Goal: Find specific page/section: Find specific page/section

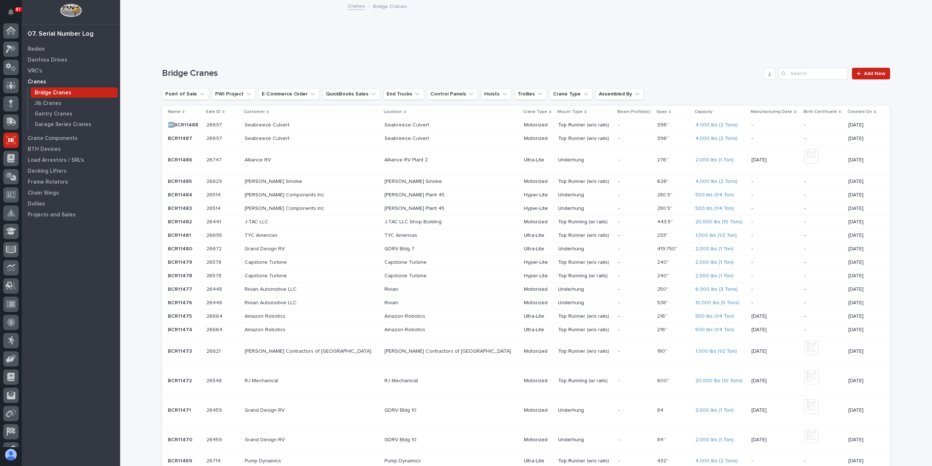
scroll to position [13, 0]
click at [801, 77] on input "Search" at bounding box center [812, 74] width 69 height 12
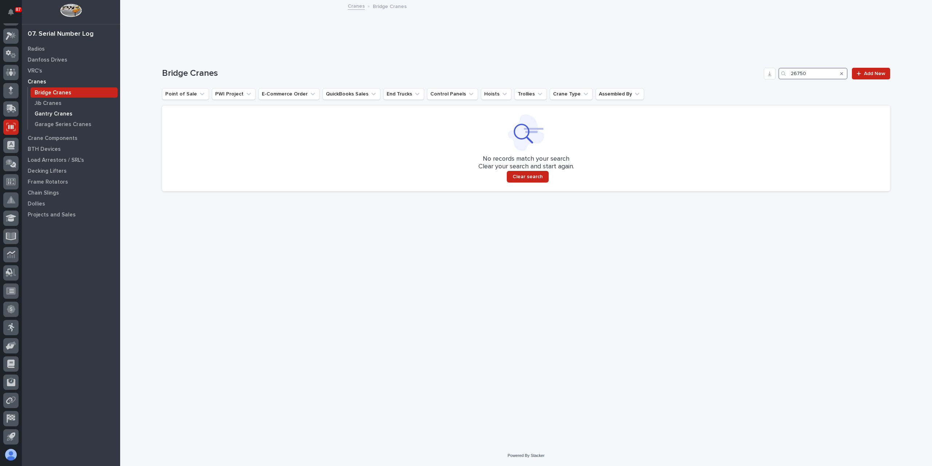
type input "26750"
click at [58, 114] on p "Gantry Cranes" at bounding box center [54, 114] width 38 height 7
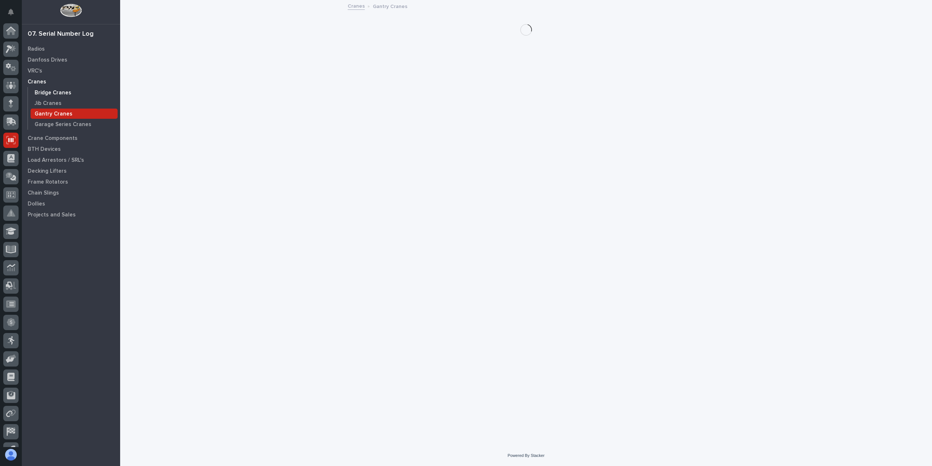
scroll to position [13, 0]
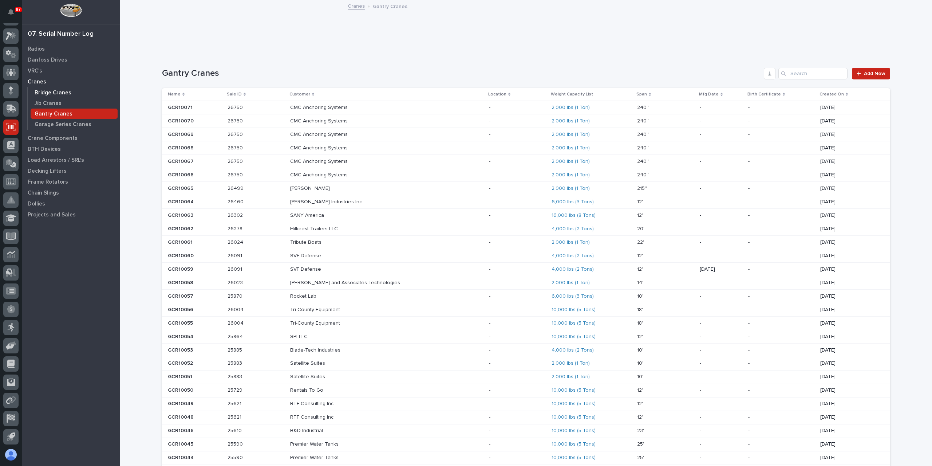
click at [53, 95] on p "Bridge Cranes" at bounding box center [53, 93] width 37 height 7
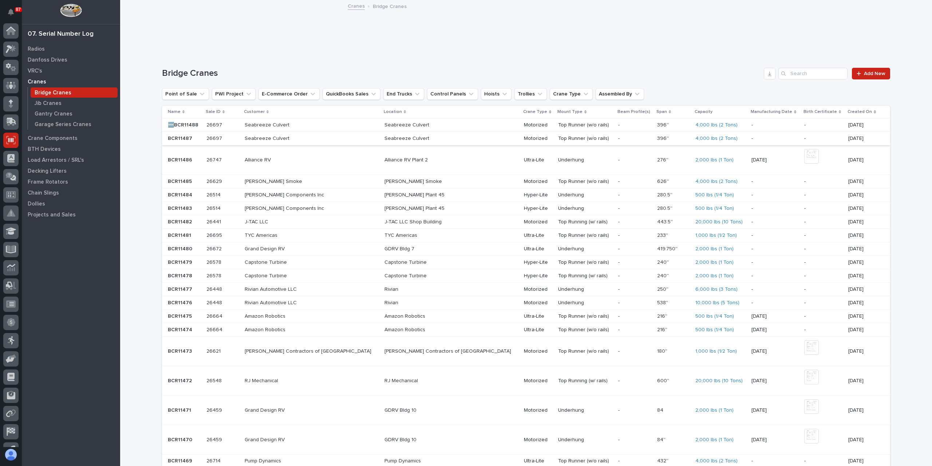
scroll to position [13, 0]
click at [257, 136] on td "Seabreeze Culvert" at bounding box center [312, 138] width 140 height 13
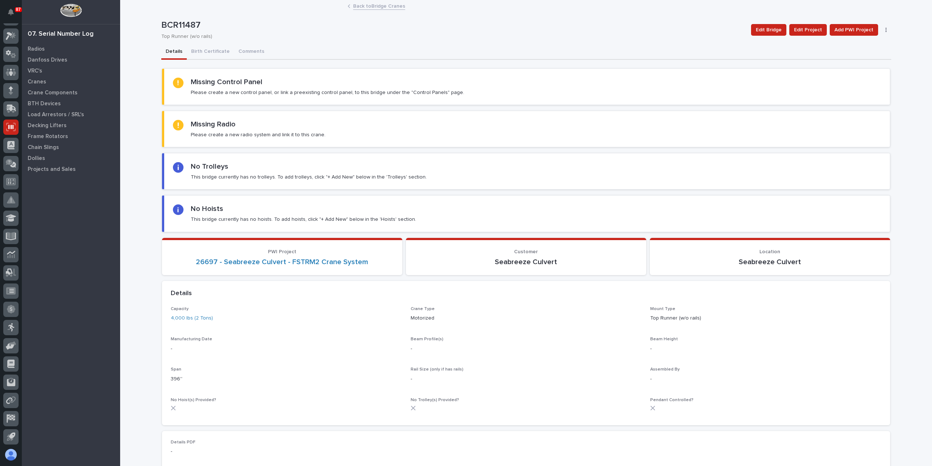
click at [359, 9] on link "Back to Bridge Cranes" at bounding box center [379, 5] width 52 height 8
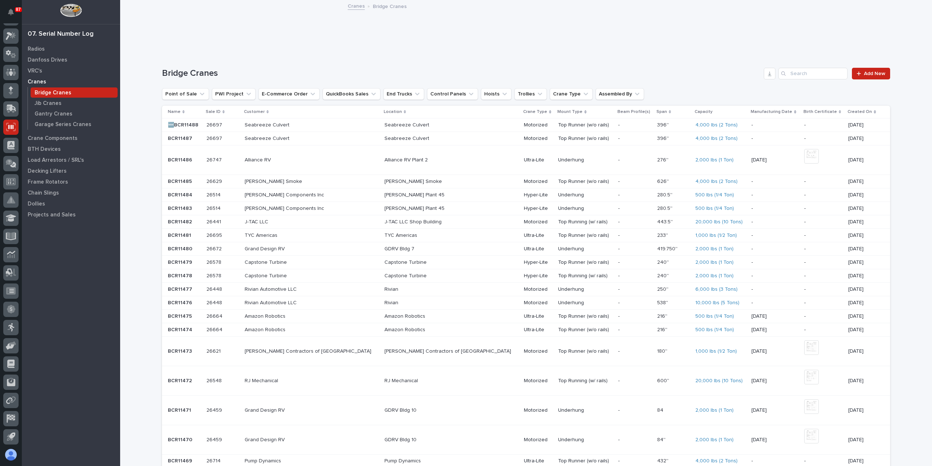
click at [271, 126] on p "Seabreeze Culvert" at bounding box center [308, 125] width 127 height 6
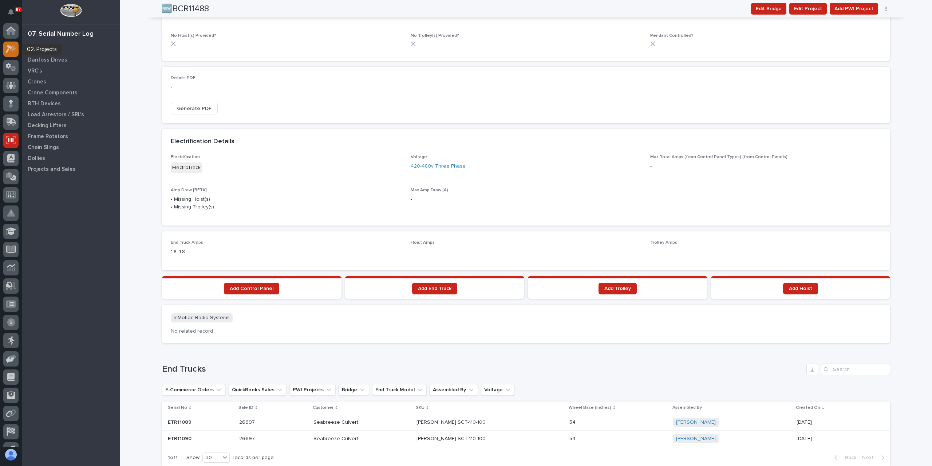
click at [16, 52] on icon at bounding box center [11, 49] width 11 height 8
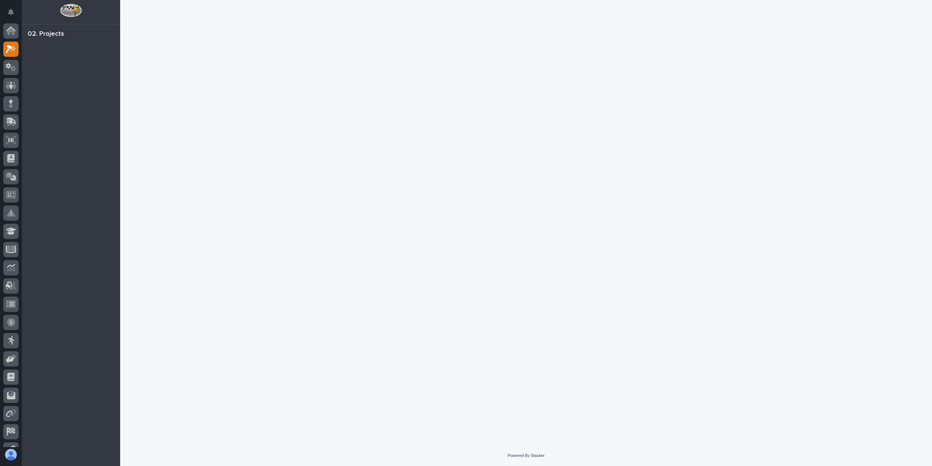
scroll to position [13, 0]
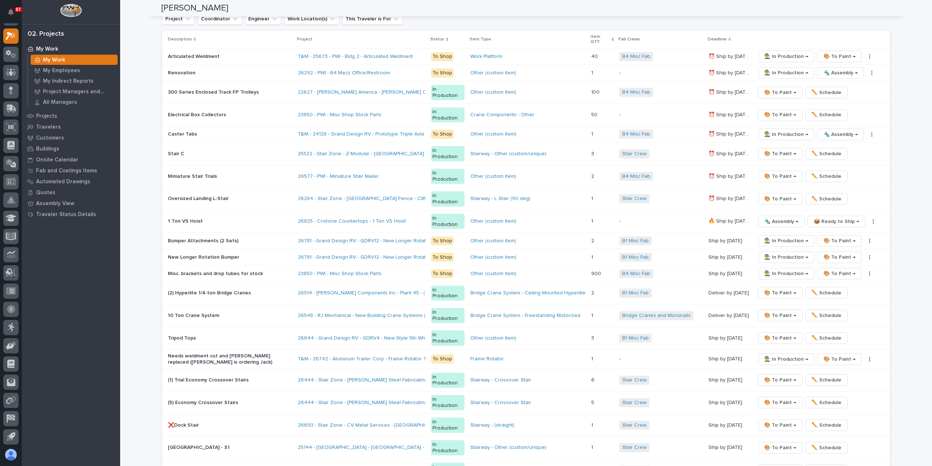
scroll to position [1493, 0]
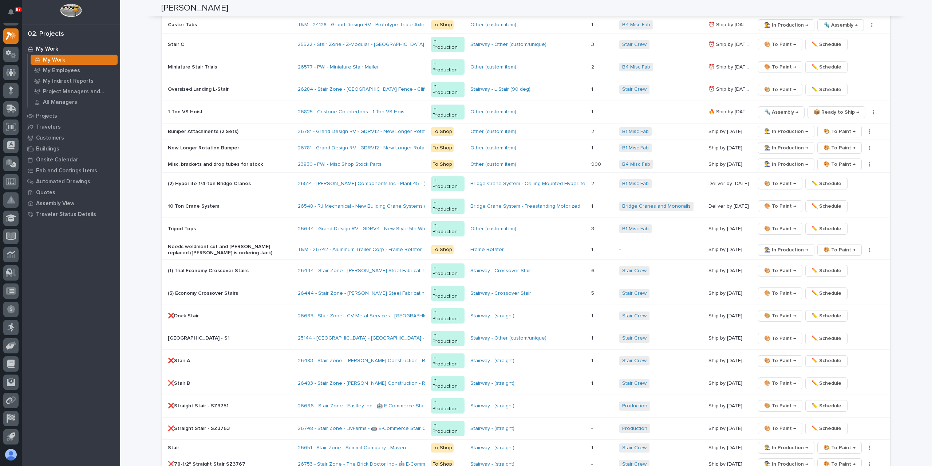
click at [198, 268] on p "(1) Trial Economy Crossover Stairs" at bounding box center [230, 271] width 124 height 6
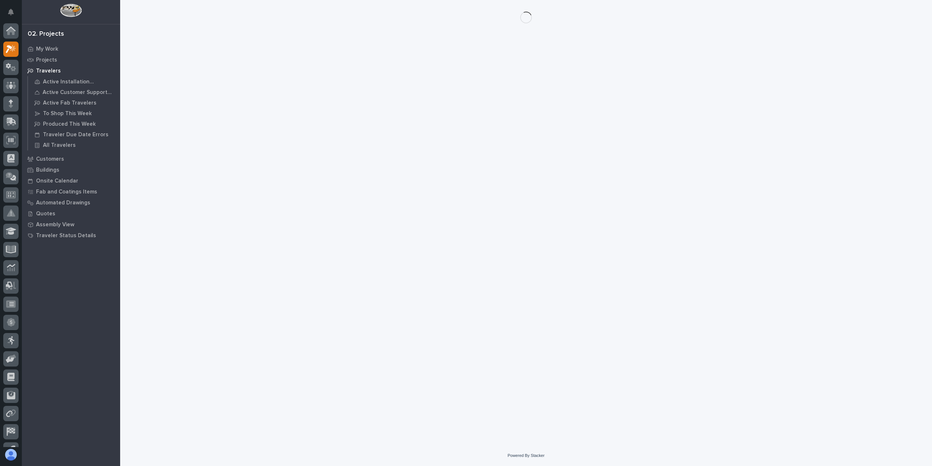
scroll to position [13, 0]
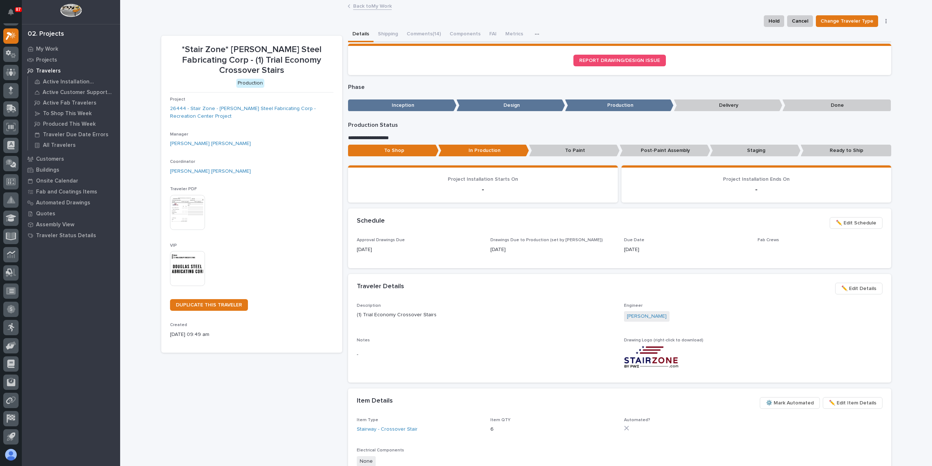
click at [750, 151] on p "Staging" at bounding box center [755, 151] width 91 height 12
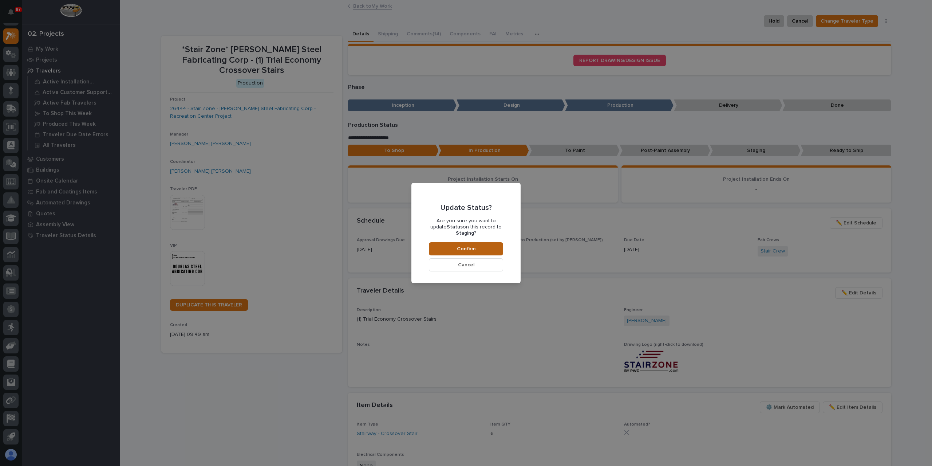
click at [484, 244] on button "Confirm" at bounding box center [466, 248] width 74 height 13
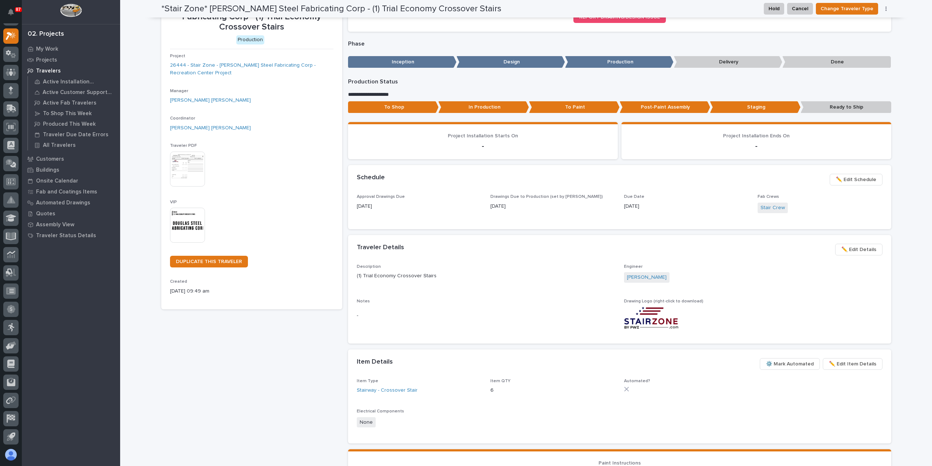
scroll to position [0, 0]
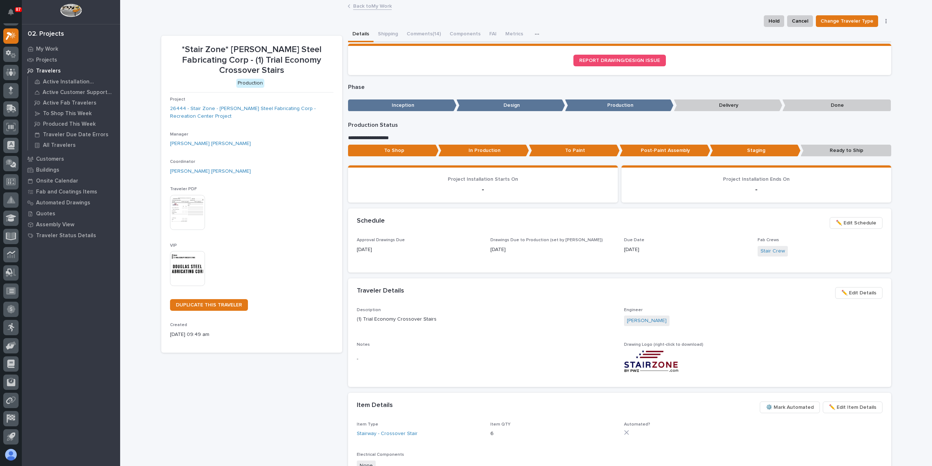
click at [370, 5] on link "Back to My Work" at bounding box center [372, 5] width 39 height 8
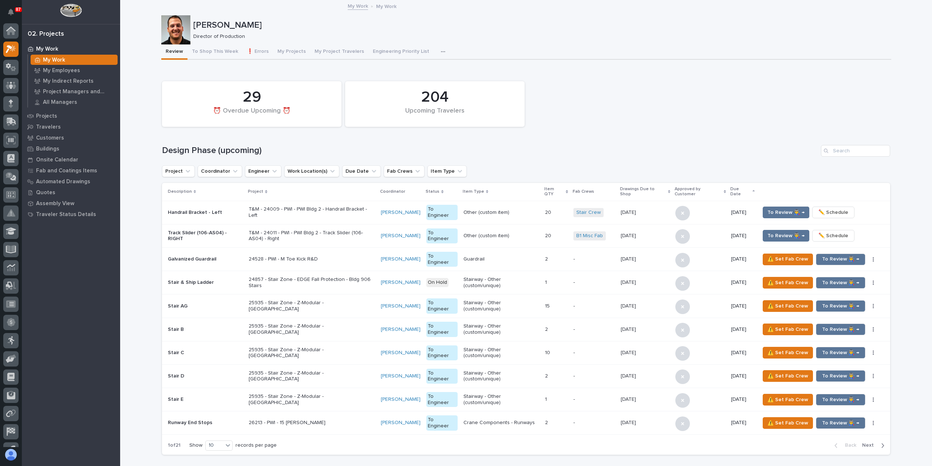
scroll to position [13, 0]
